Goal: Browse casually: Explore the website without a specific task or goal

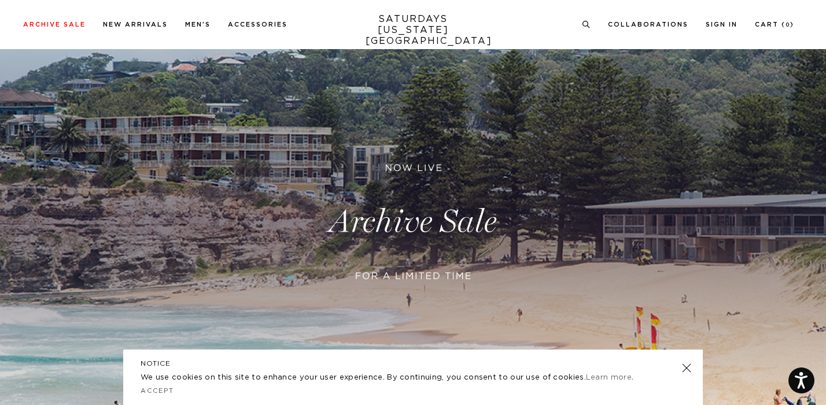
scroll to position [334, 0]
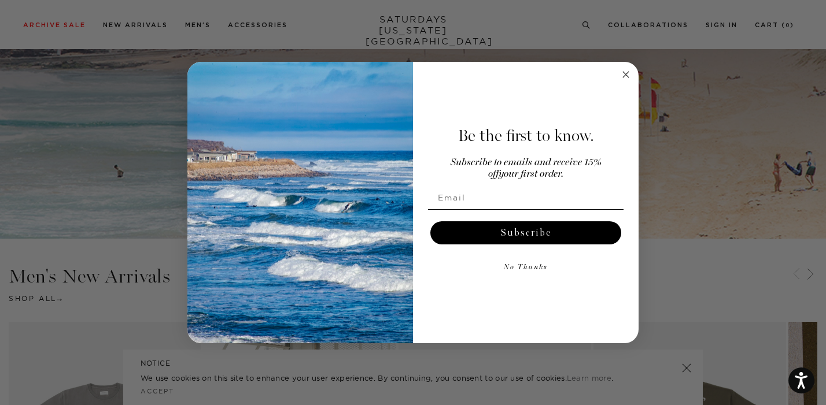
click at [629, 75] on circle "Close dialog" at bounding box center [625, 74] width 13 height 13
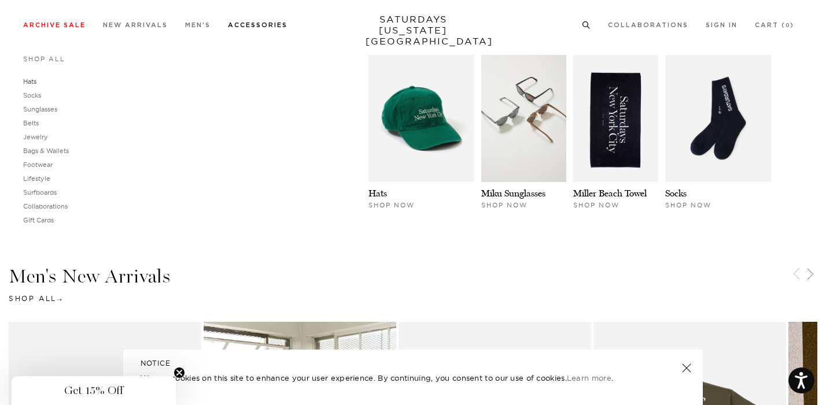
click at [34, 80] on link "Hats" at bounding box center [29, 81] width 13 height 8
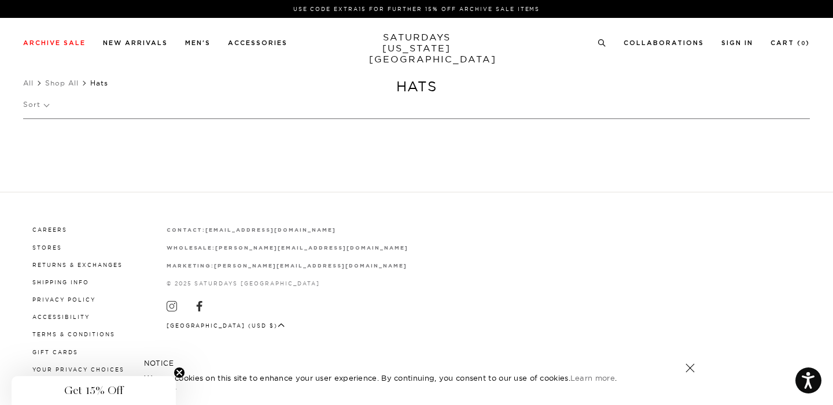
click at [38, 110] on p "Sort" at bounding box center [35, 104] width 25 height 27
click at [45, 143] on p "Newest" at bounding box center [67, 144] width 88 height 15
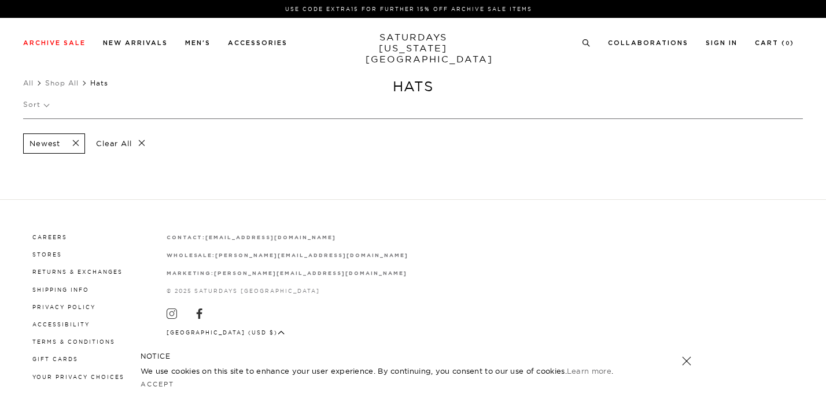
click at [142, 139] on p "Clear All" at bounding box center [121, 144] width 60 height 20
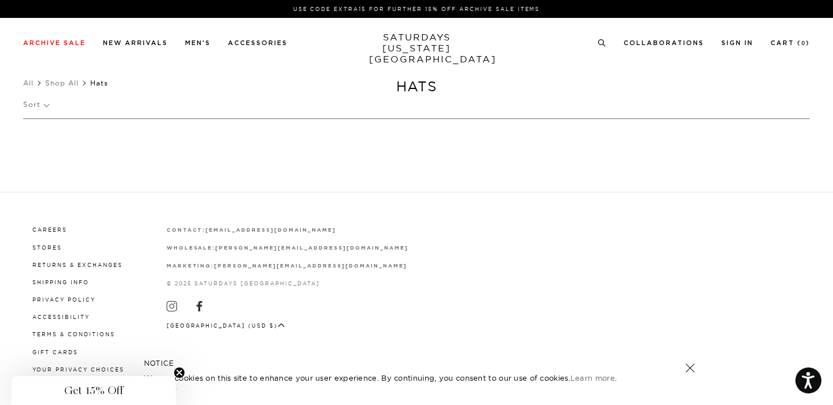
click at [96, 83] on span "Hats" at bounding box center [99, 83] width 18 height 9
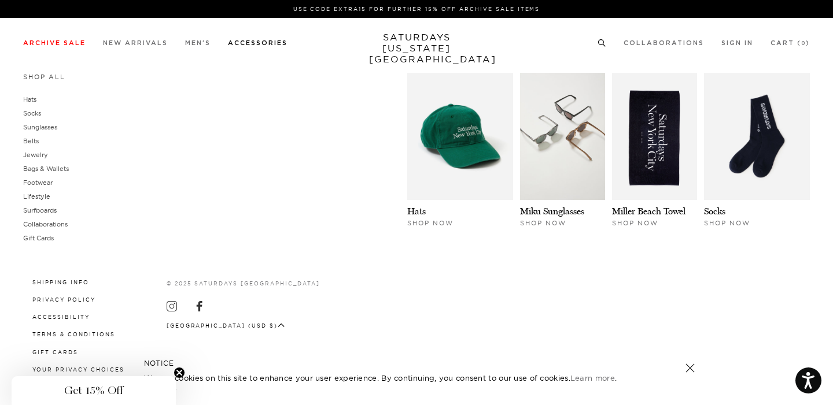
click at [258, 45] on link "Accessories" at bounding box center [258, 43] width 60 height 6
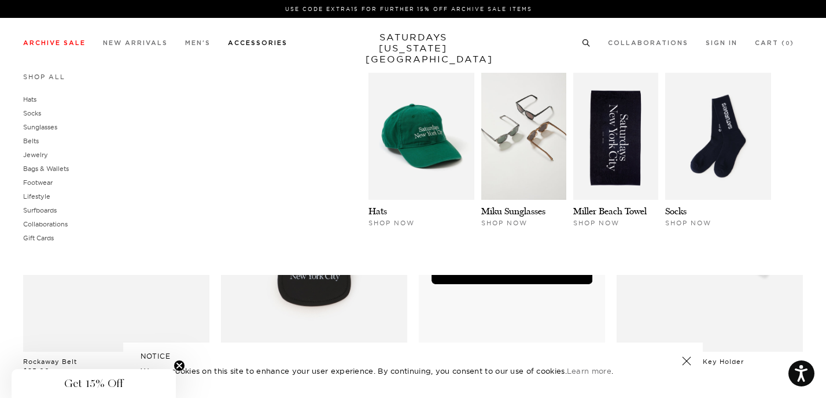
click at [268, 43] on link "Accessories" at bounding box center [258, 43] width 60 height 6
click at [462, 165] on img at bounding box center [421, 136] width 106 height 127
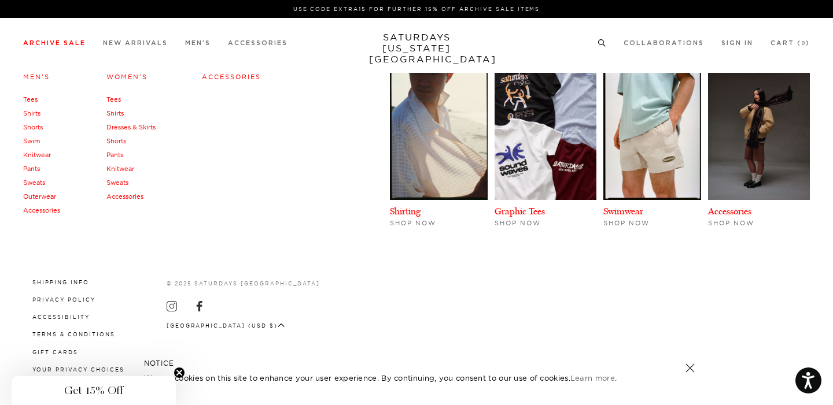
click at [34, 128] on link "Shorts" at bounding box center [33, 127] width 20 height 8
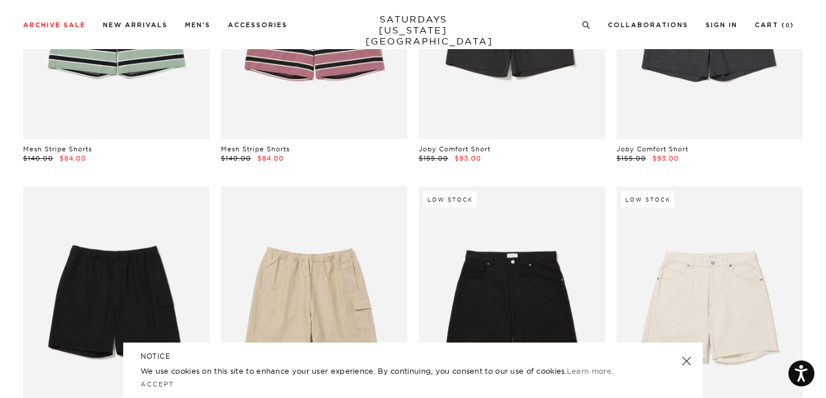
scroll to position [361, 0]
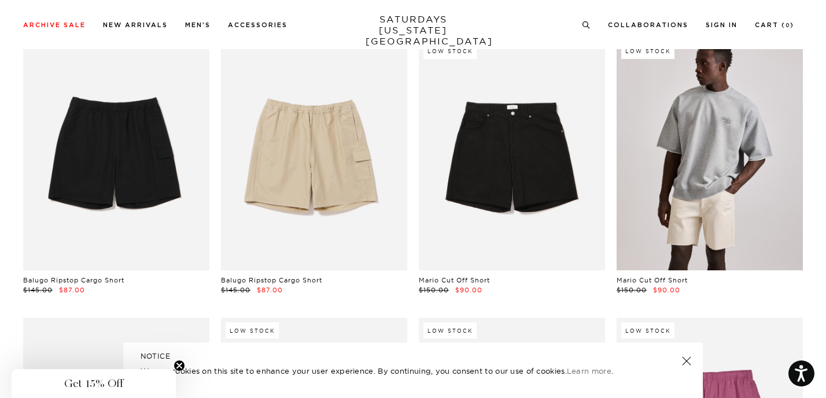
click at [718, 186] on link at bounding box center [709, 154] width 186 height 233
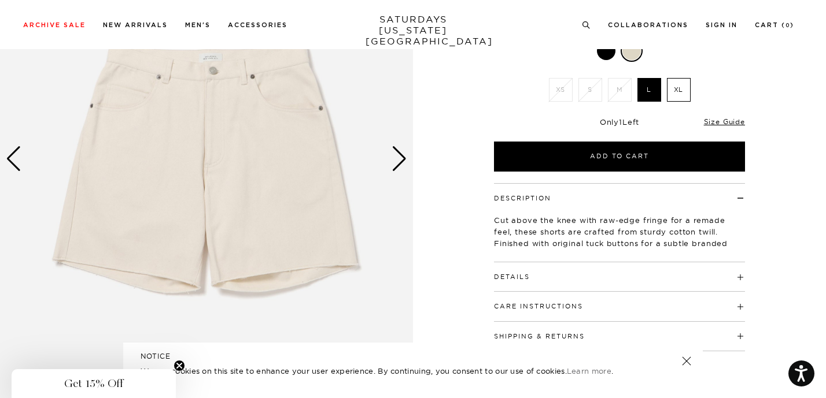
scroll to position [169, 0]
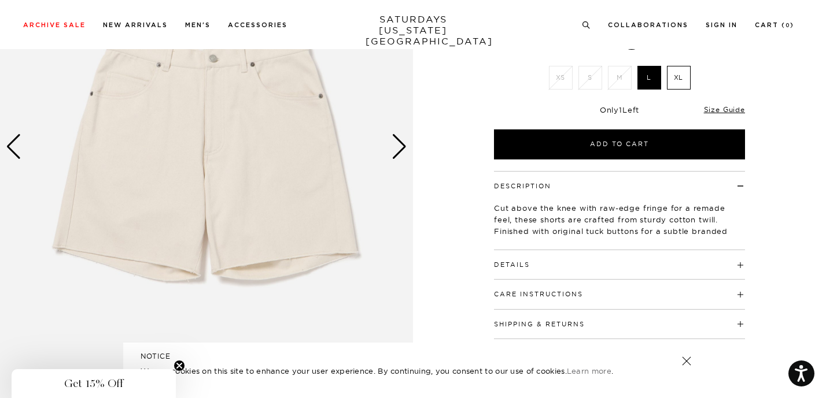
click at [398, 145] on div "Next slide" at bounding box center [399, 146] width 16 height 25
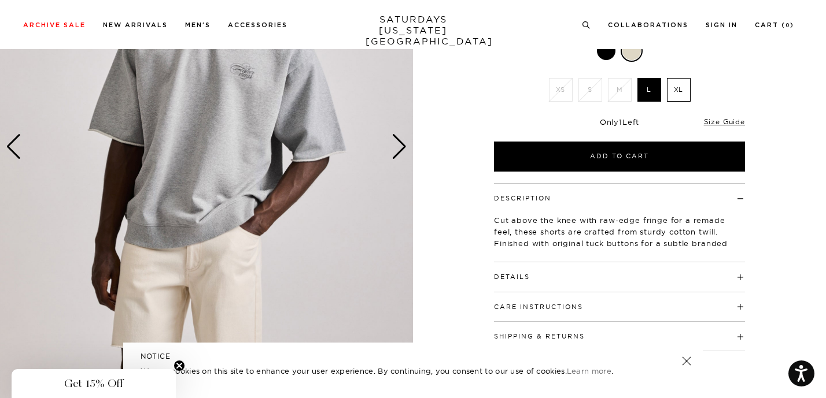
click at [398, 145] on div "Next slide" at bounding box center [399, 146] width 16 height 25
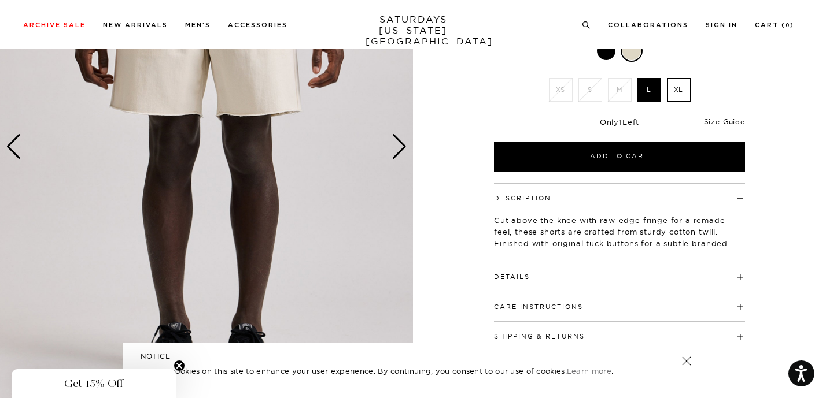
click at [398, 145] on div "Next slide" at bounding box center [399, 146] width 16 height 25
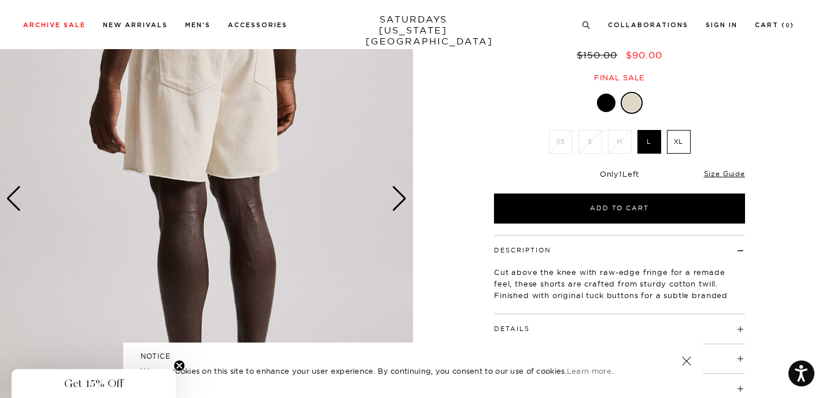
scroll to position [120, 0]
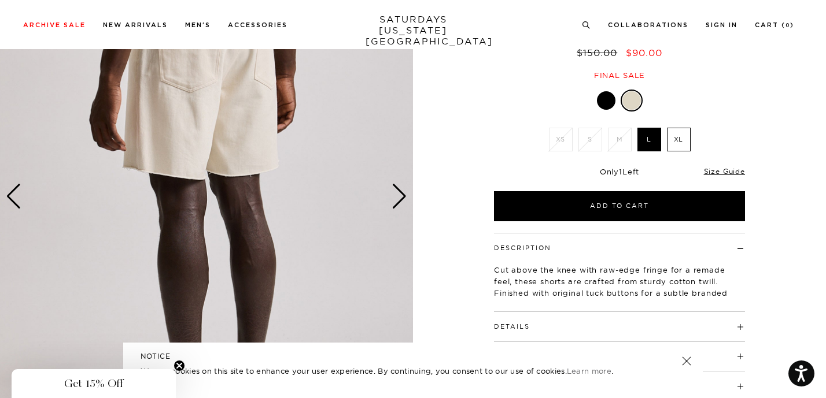
click at [401, 199] on div "Next slide" at bounding box center [399, 196] width 16 height 25
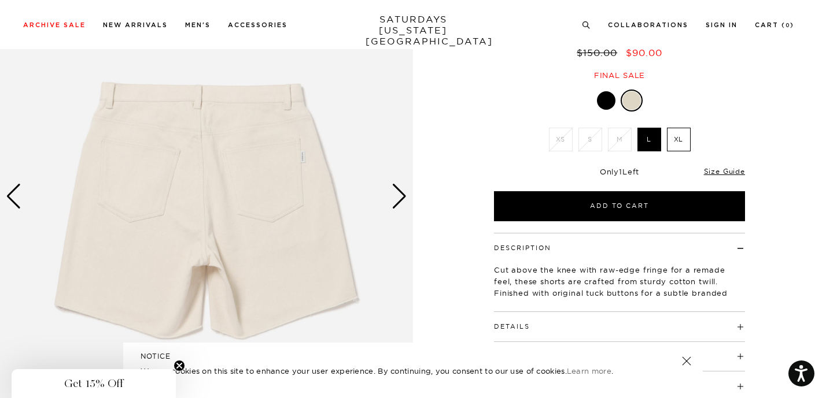
click at [401, 199] on div "Next slide" at bounding box center [399, 196] width 16 height 25
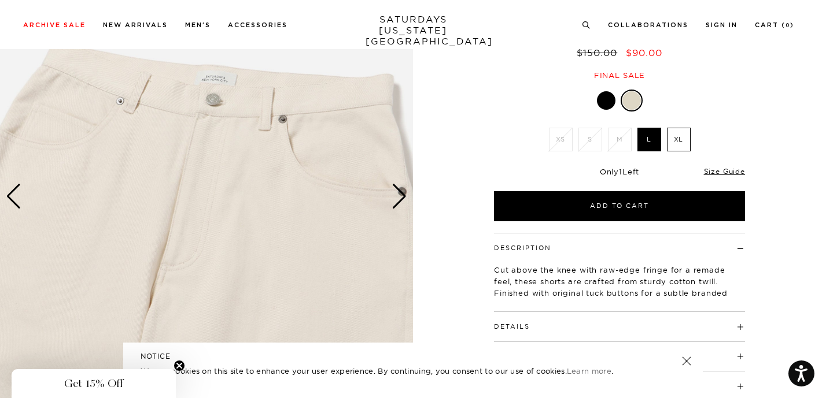
click at [401, 199] on div "Next slide" at bounding box center [399, 196] width 16 height 25
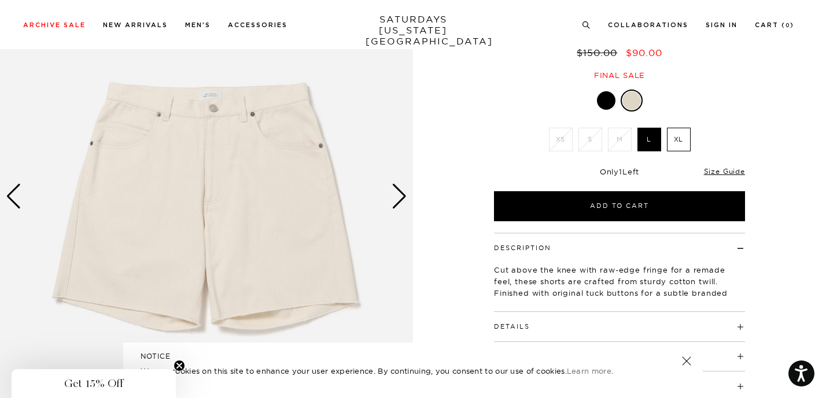
click at [401, 199] on div "Next slide" at bounding box center [399, 196] width 16 height 25
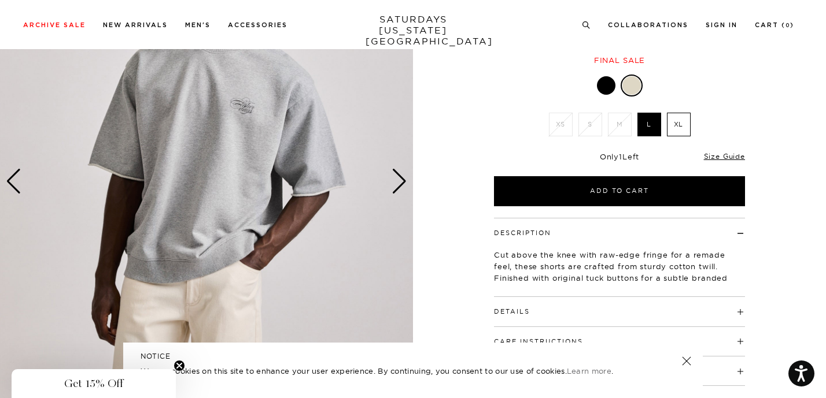
scroll to position [123, 0]
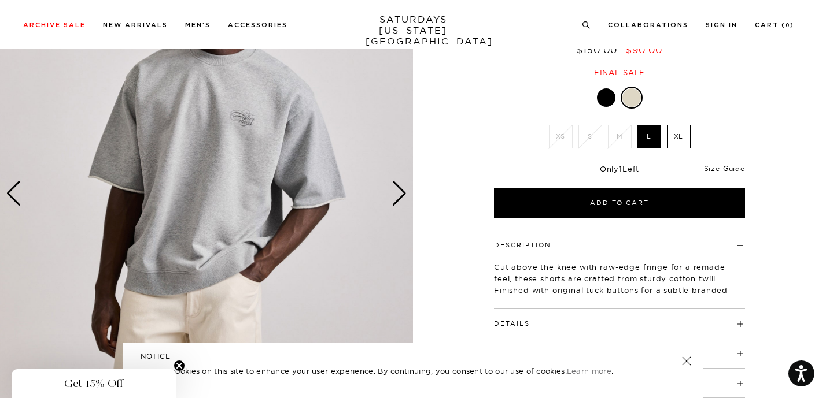
click at [609, 97] on div at bounding box center [606, 97] width 19 height 19
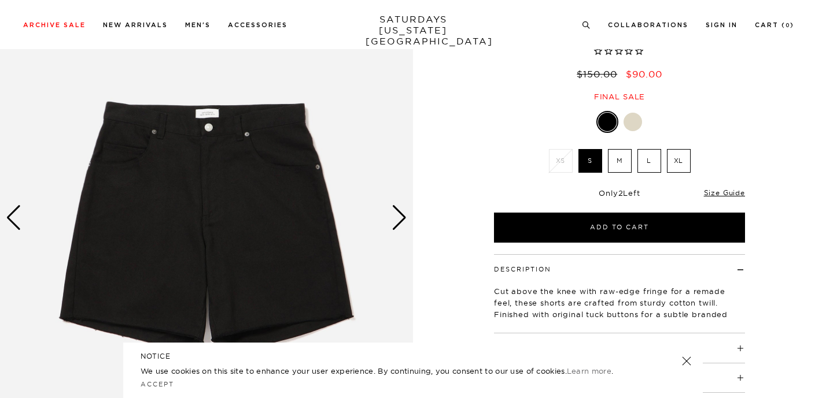
scroll to position [99, 0]
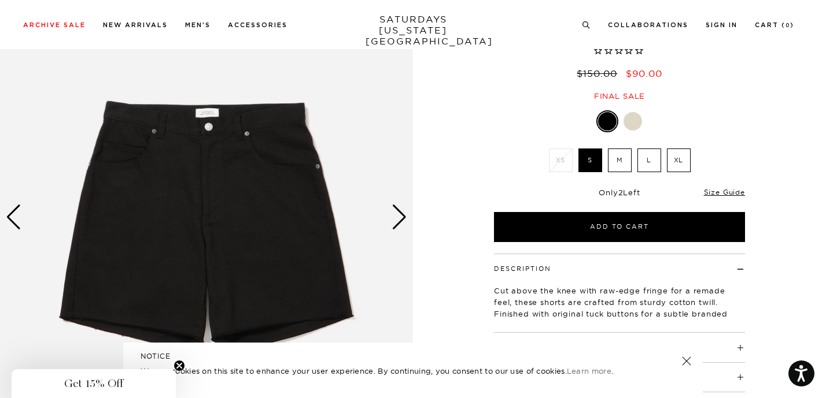
click at [406, 213] on div "Next slide" at bounding box center [399, 217] width 16 height 25
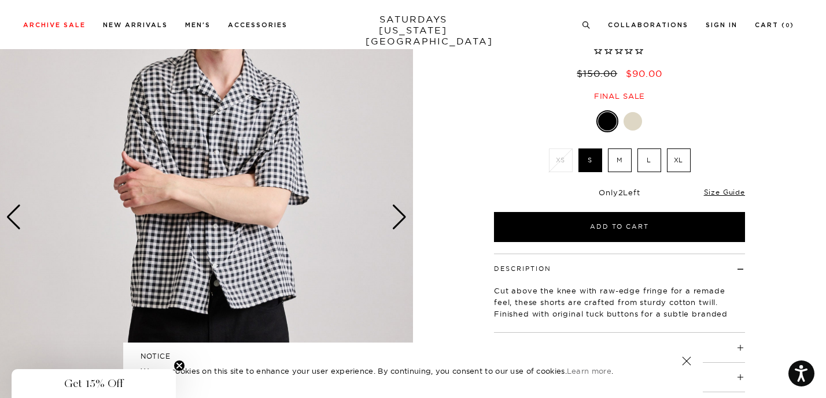
click at [406, 213] on div "Next slide" at bounding box center [399, 217] width 16 height 25
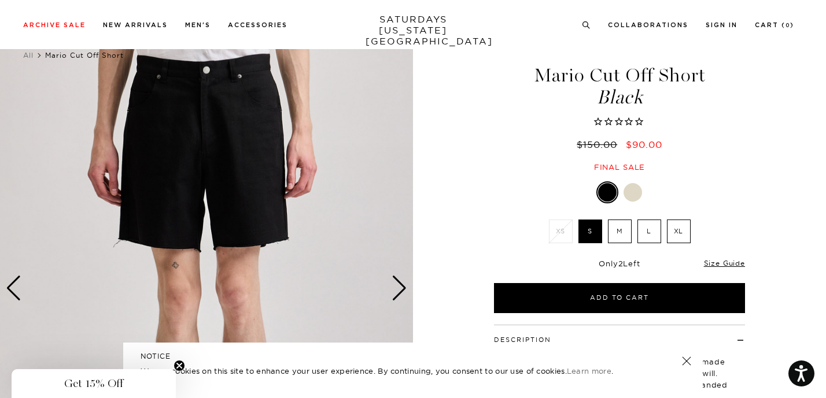
scroll to position [0, 0]
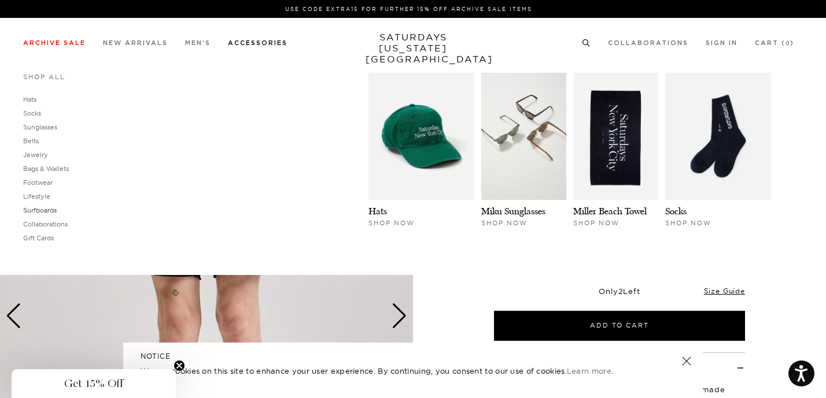
click at [39, 212] on link "Surfboards" at bounding box center [40, 210] width 34 height 8
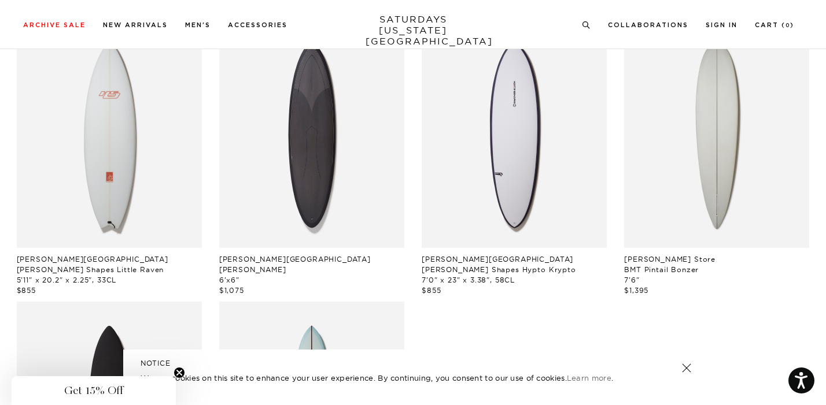
scroll to position [18, 0]
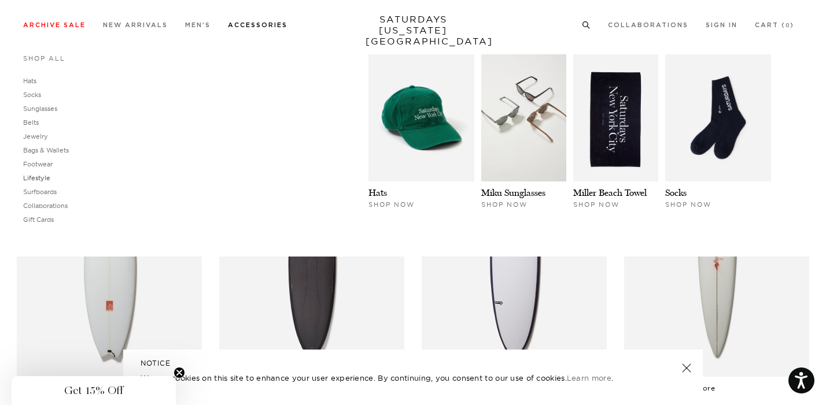
click at [43, 179] on link "Lifestyle" at bounding box center [36, 178] width 27 height 8
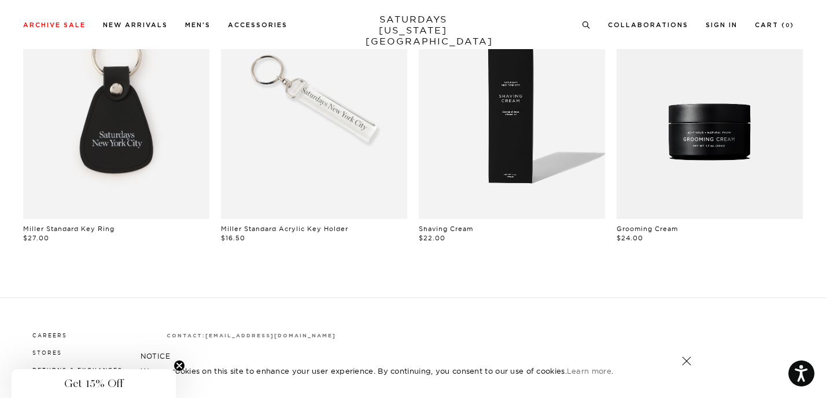
scroll to position [128, 0]
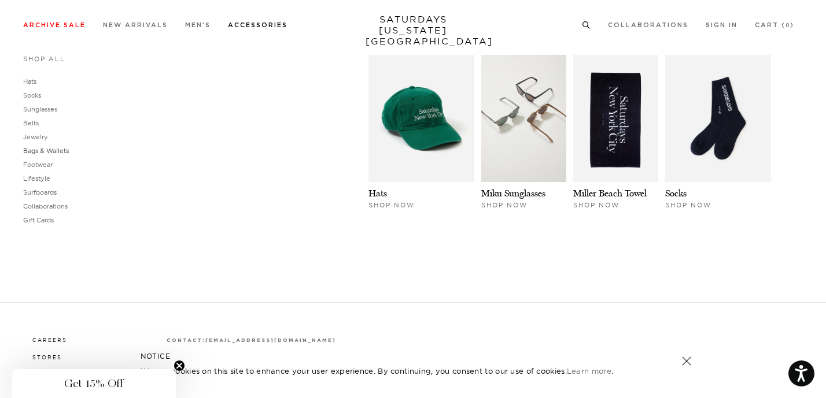
click at [56, 149] on link "Bags & Wallets" at bounding box center [46, 151] width 46 height 8
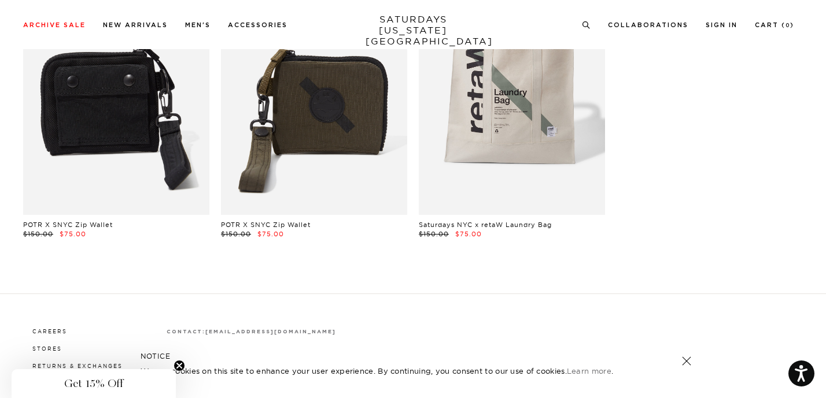
scroll to position [99, 0]
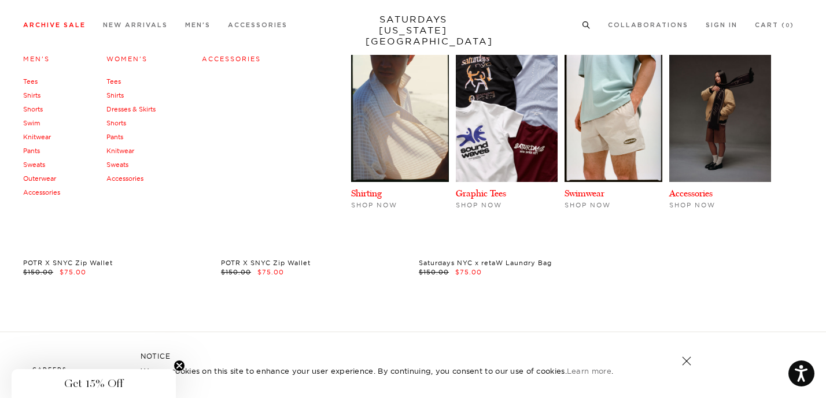
click at [42, 139] on link "Knitwear" at bounding box center [37, 137] width 28 height 8
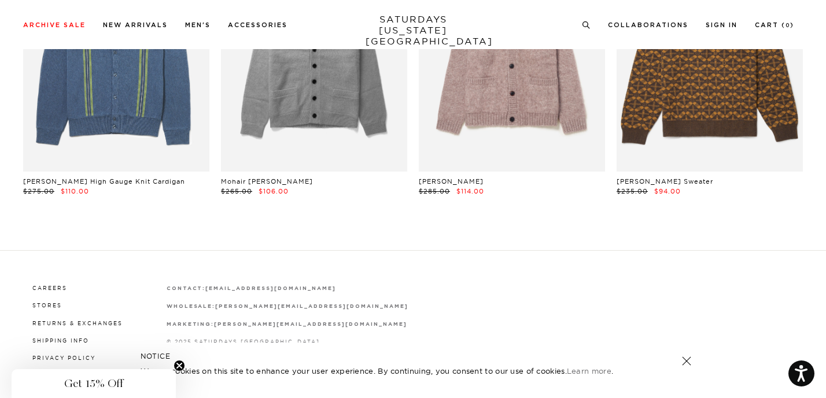
scroll to position [1088, 0]
